Goal: Information Seeking & Learning: Learn about a topic

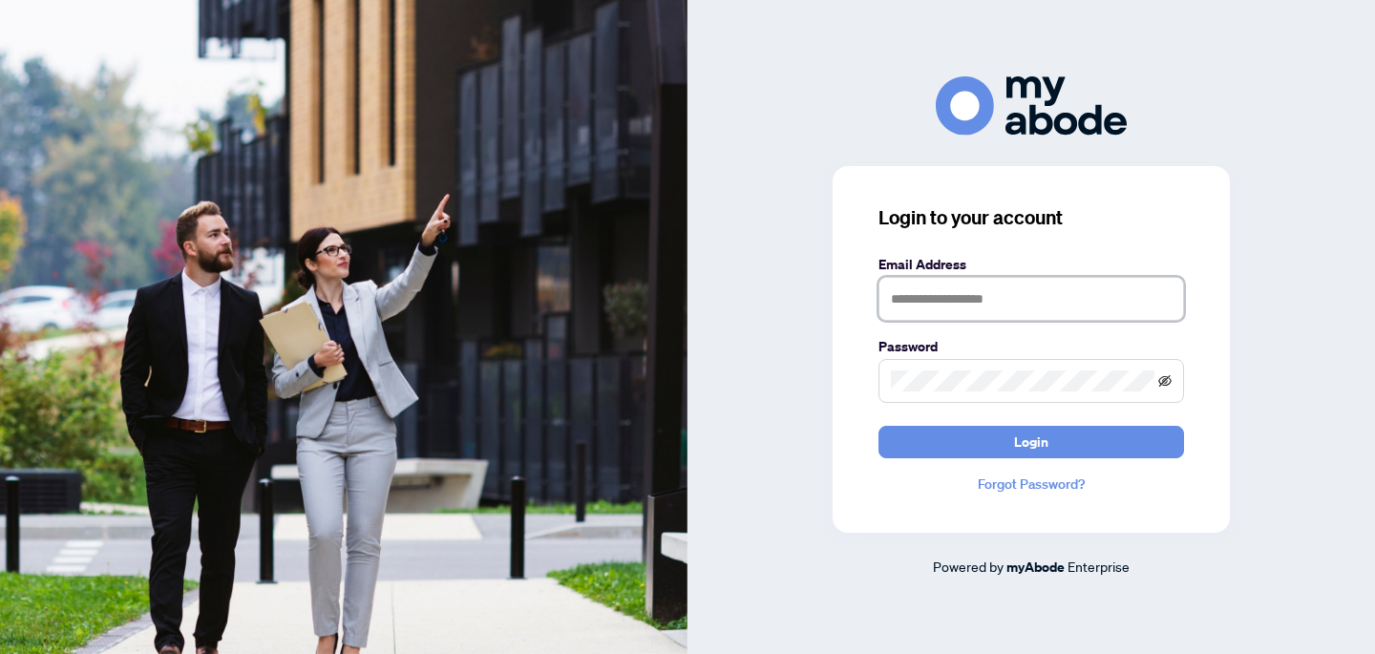
type input "**********"
click at [1163, 384] on icon "eye-invisible" at bounding box center [1164, 380] width 13 height 13
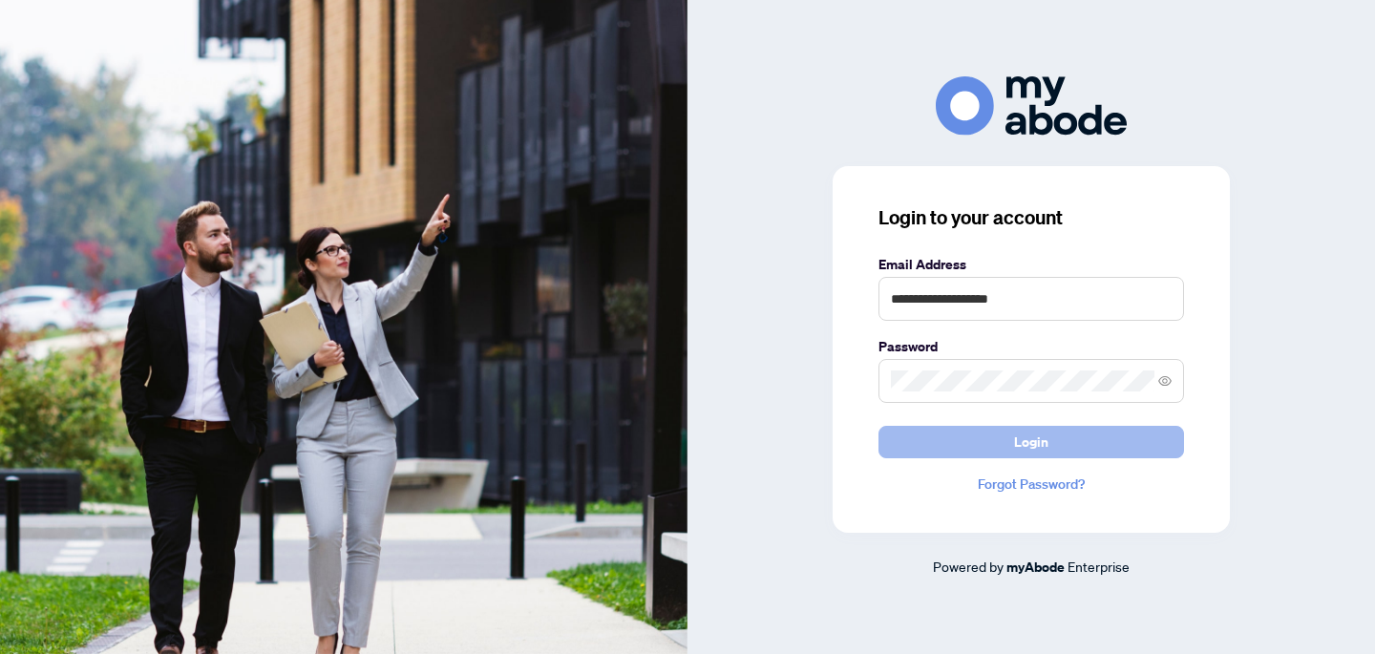
click at [1027, 452] on span "Login" at bounding box center [1031, 442] width 34 height 31
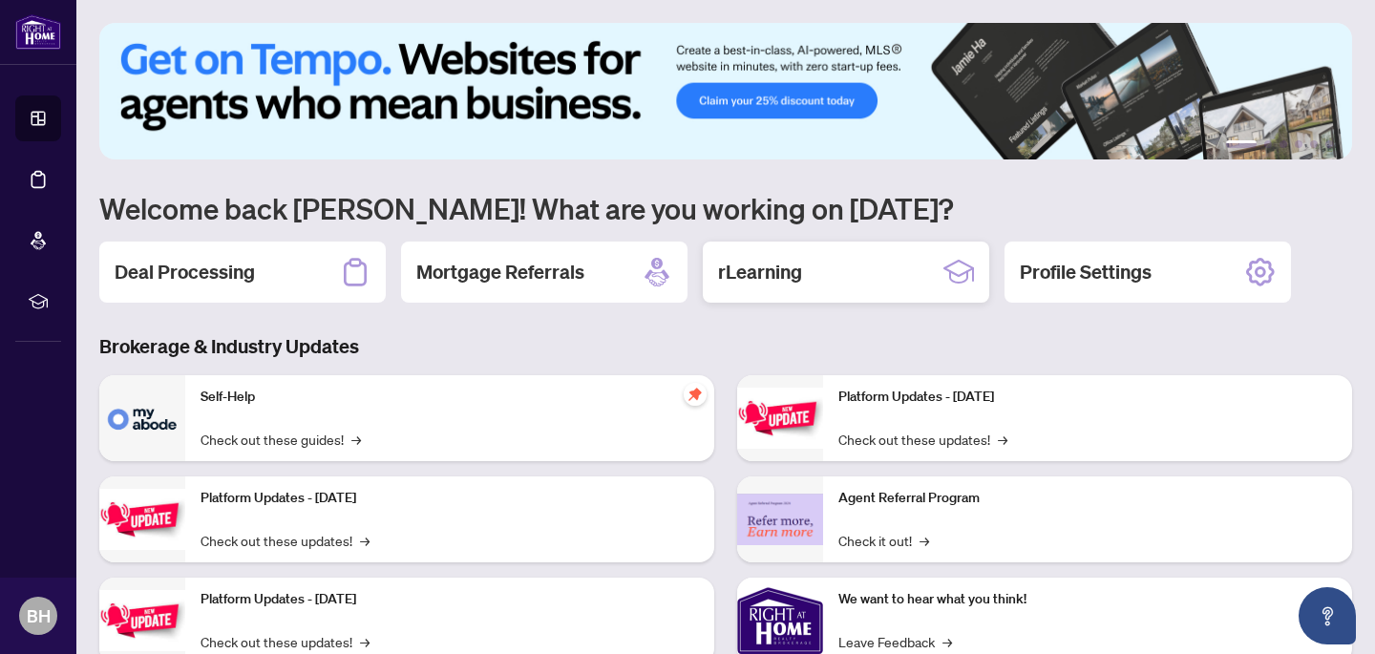
click at [789, 266] on h2 "rLearning" at bounding box center [760, 272] width 84 height 27
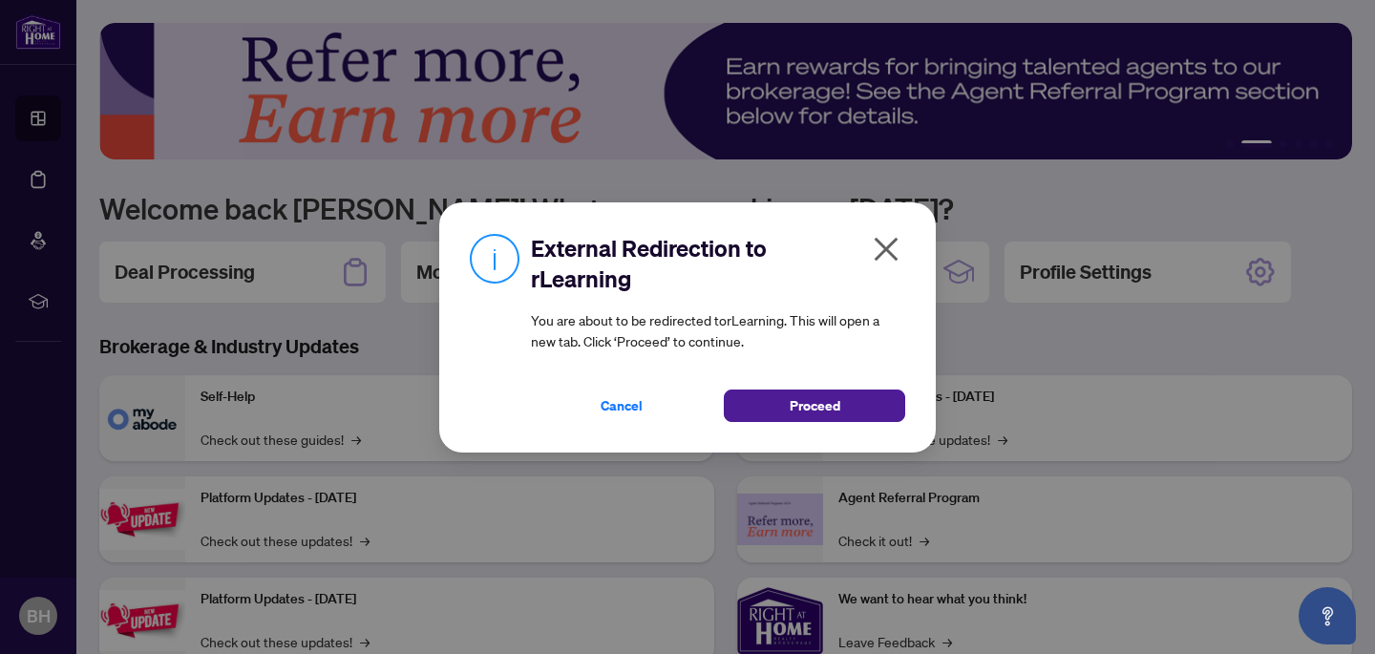
click at [882, 252] on icon "close" at bounding box center [886, 249] width 24 height 24
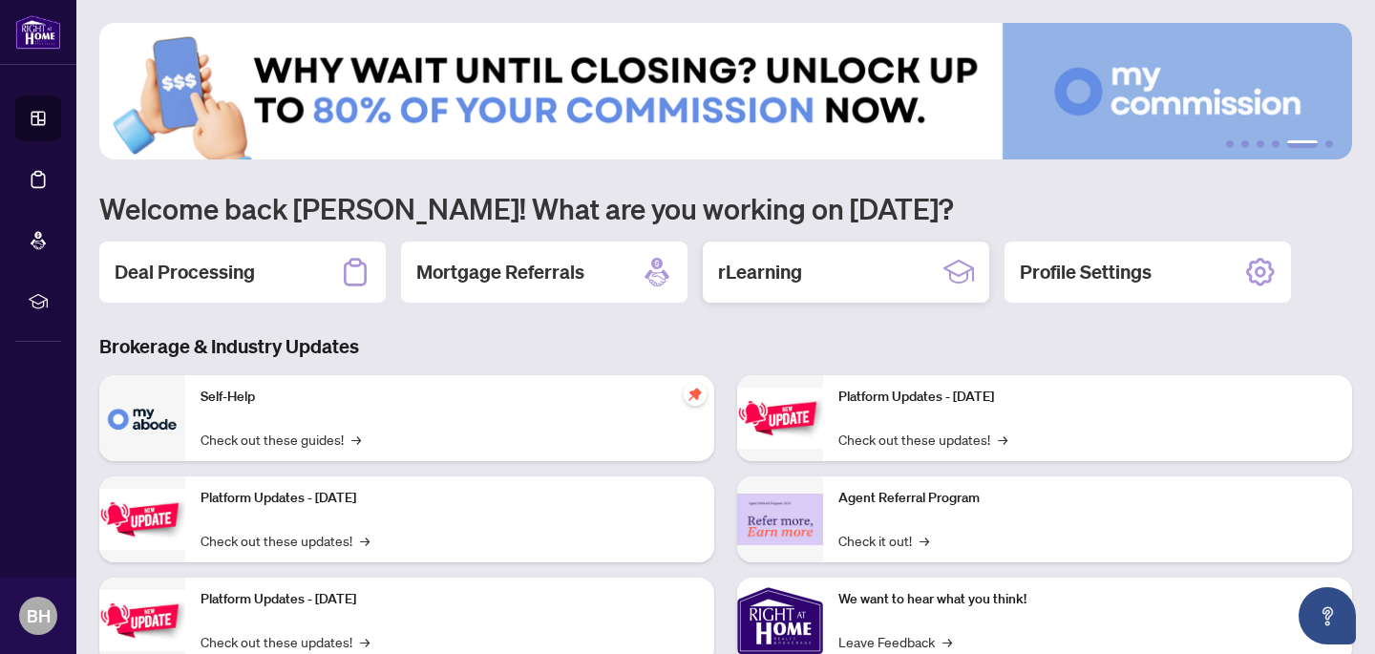
click at [778, 267] on h2 "rLearning" at bounding box center [760, 272] width 84 height 27
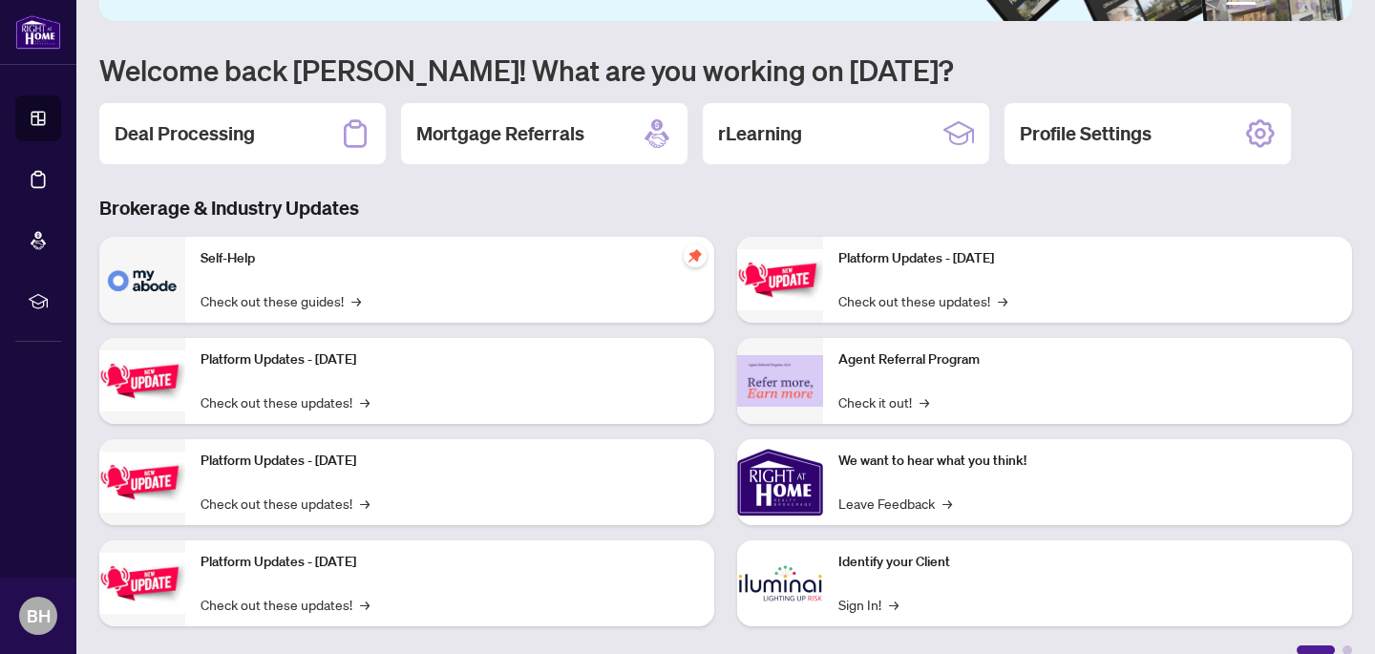
scroll to position [146, 0]
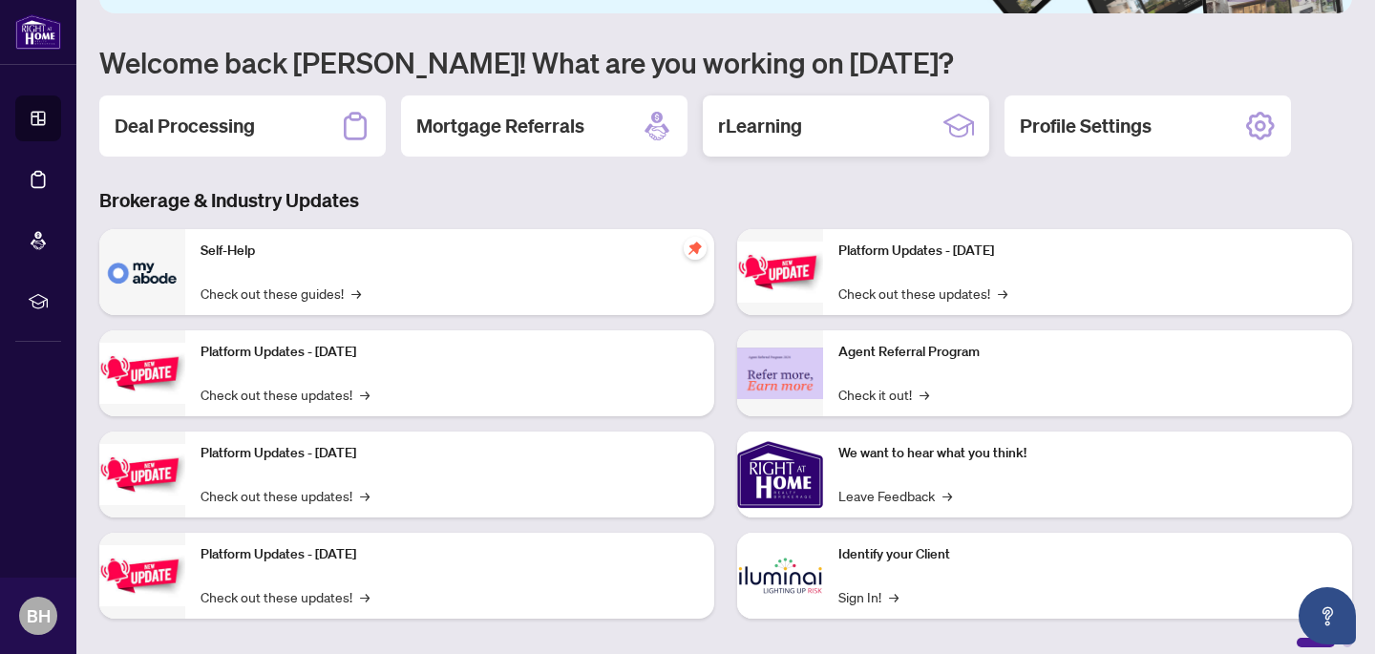
click at [852, 133] on div "rLearning" at bounding box center [846, 125] width 286 height 61
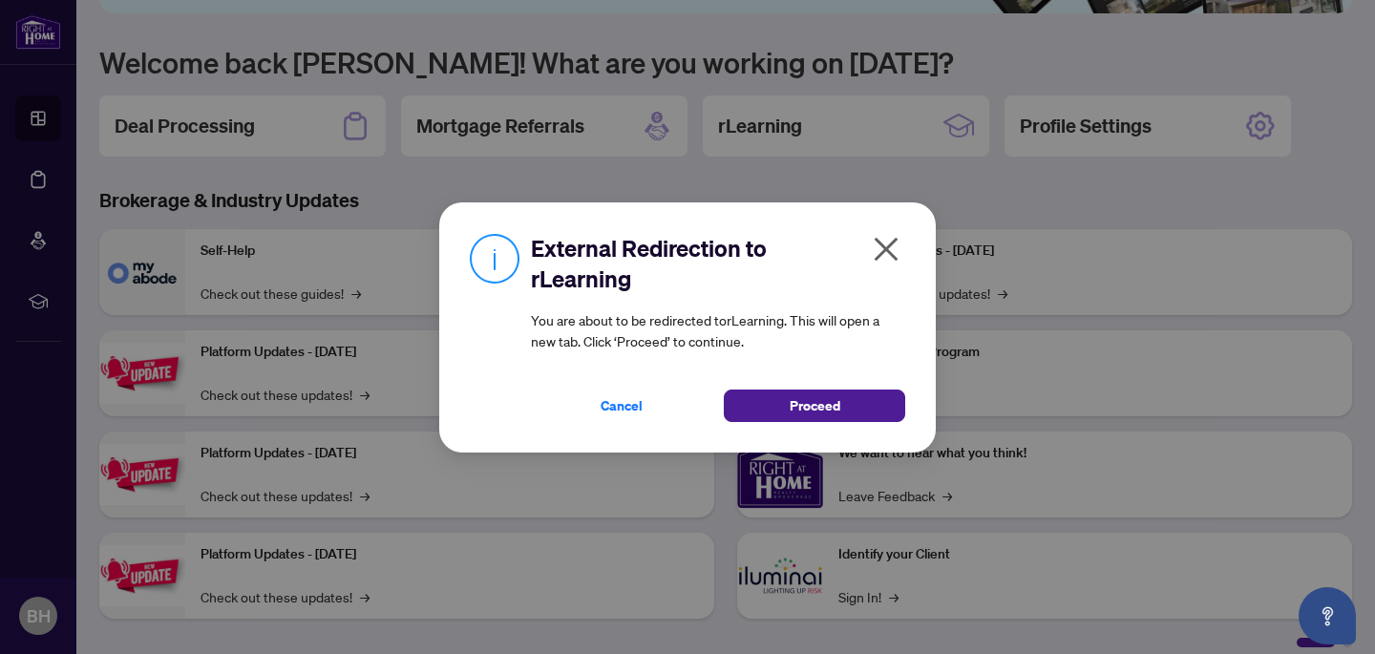
click at [892, 247] on icon "close" at bounding box center [886, 249] width 31 height 31
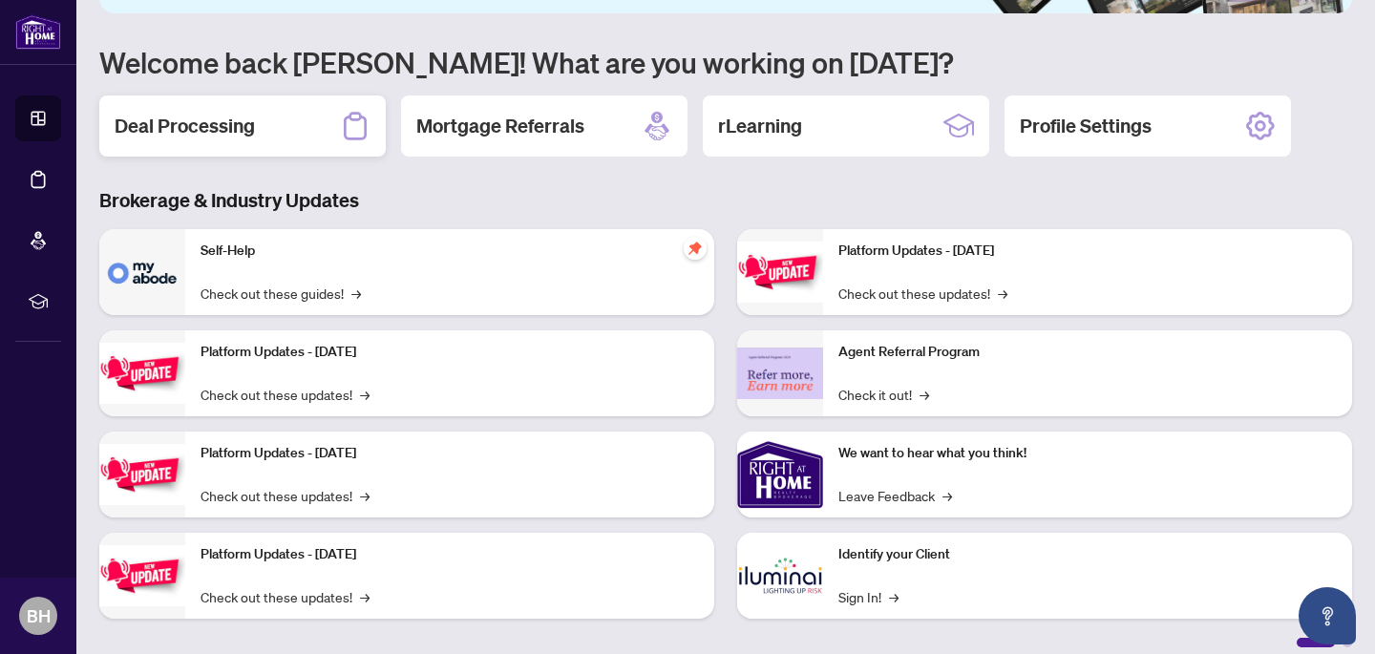
click at [233, 116] on h2 "Deal Processing" at bounding box center [185, 126] width 140 height 27
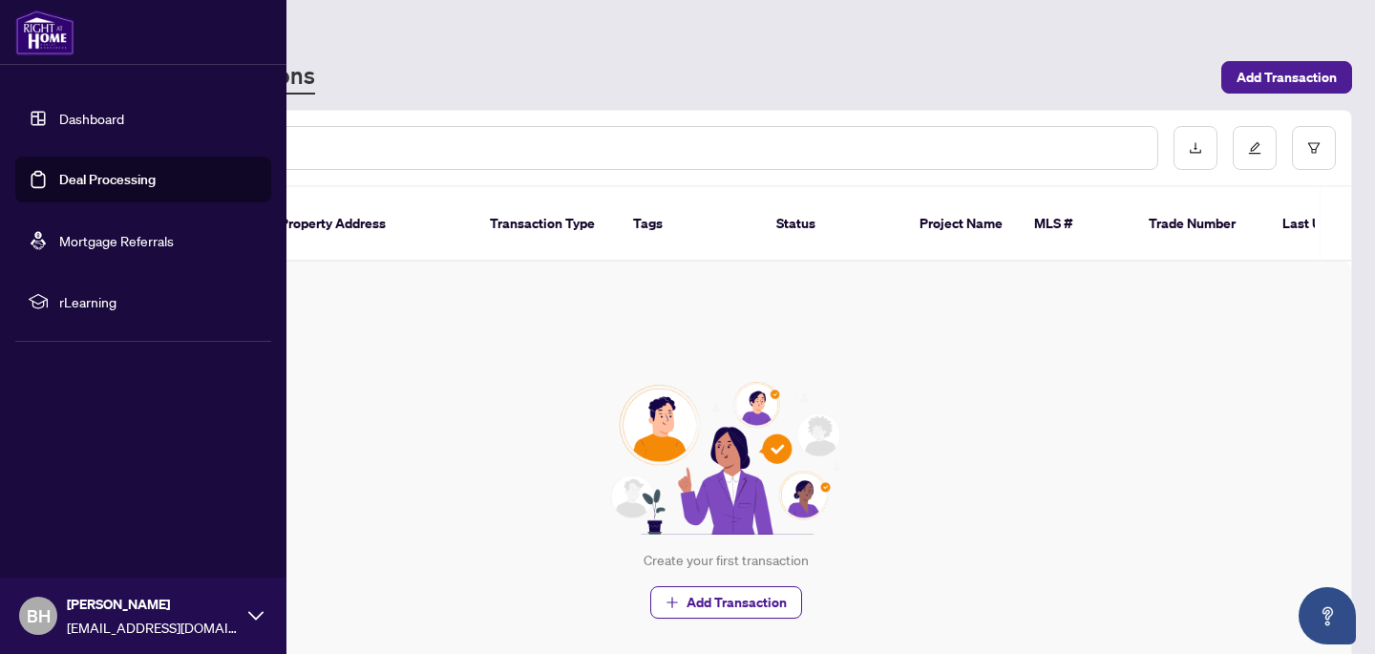
click at [50, 32] on img at bounding box center [44, 33] width 59 height 46
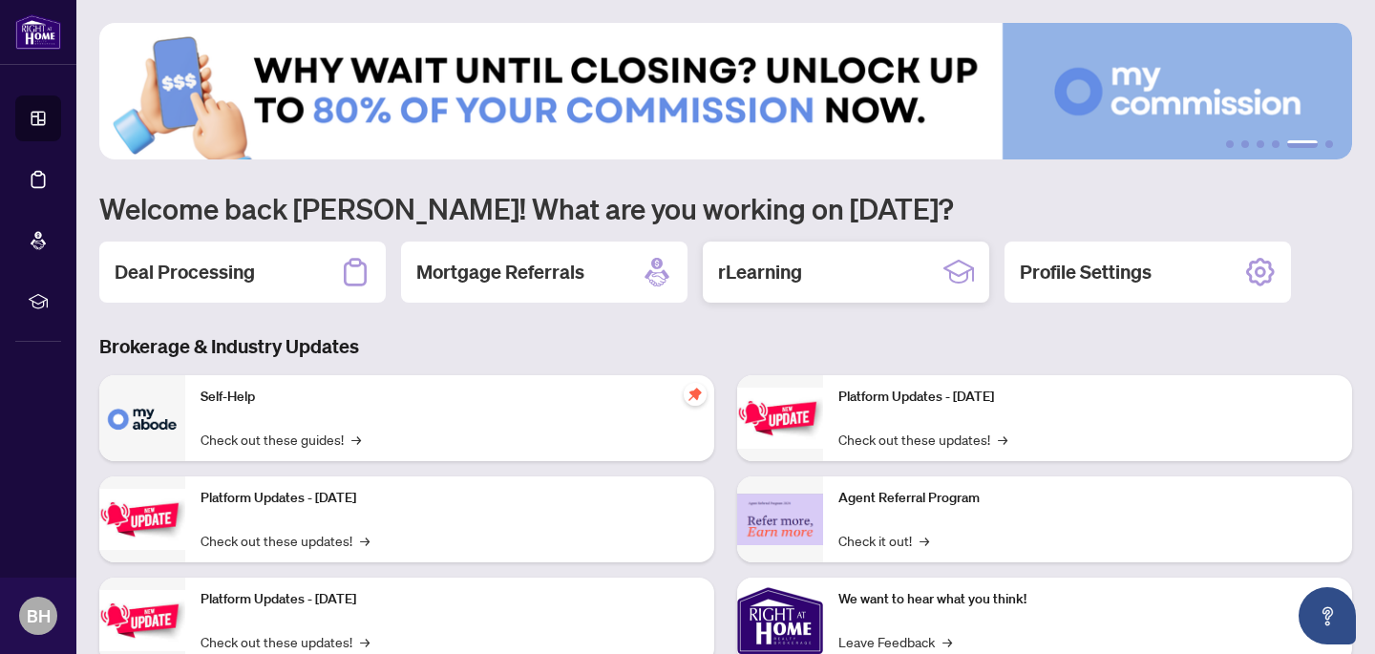
click at [728, 268] on h2 "rLearning" at bounding box center [760, 272] width 84 height 27
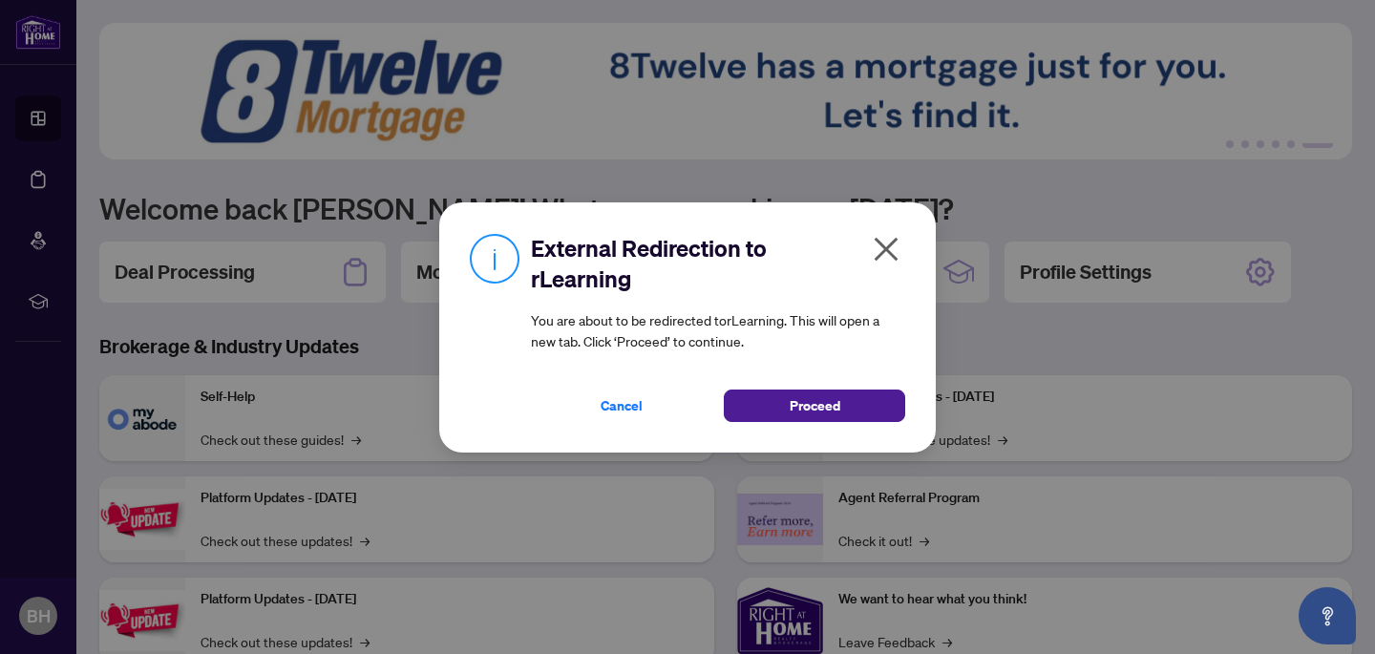
click at [801, 422] on div "External Redirection to rLearning You are about to be redirected to rLearning .…" at bounding box center [687, 327] width 496 height 250
click at [806, 402] on span "Proceed" at bounding box center [814, 405] width 51 height 31
